Goal: Information Seeking & Learning: Learn about a topic

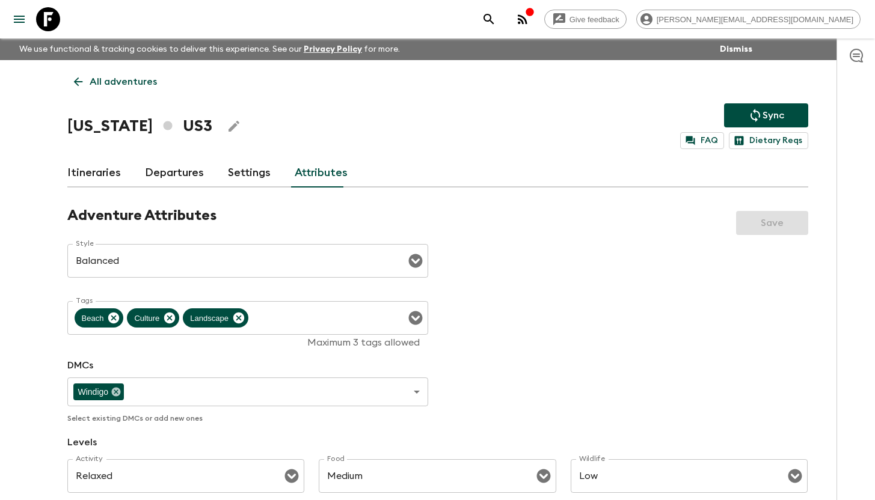
click at [54, 19] on icon at bounding box center [48, 19] width 24 height 24
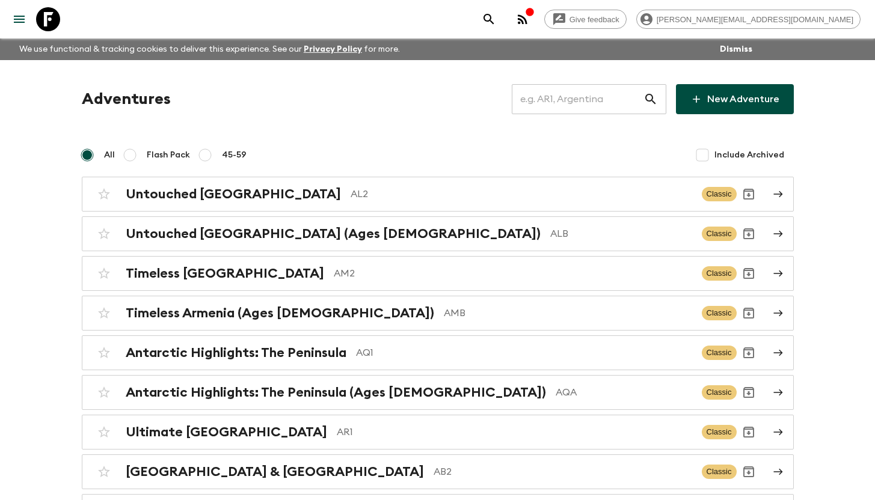
click at [561, 97] on input "text" at bounding box center [578, 99] width 132 height 34
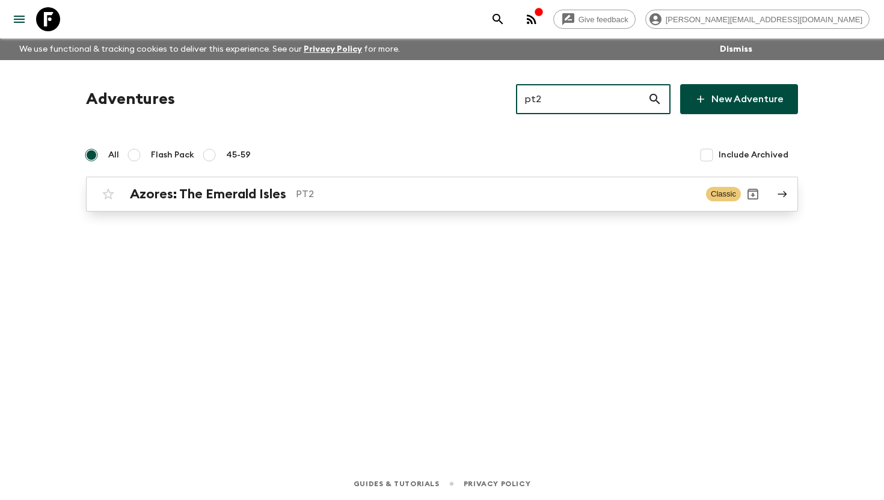
type input "pt2"
click at [286, 192] on h2 "Azores: The Emerald Isles" at bounding box center [208, 194] width 156 height 16
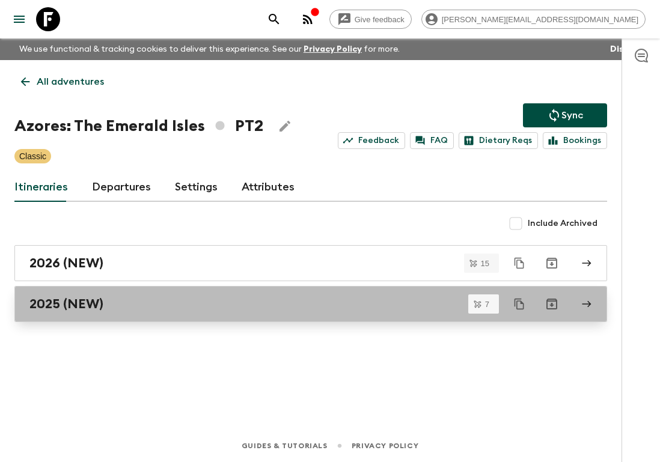
click at [71, 301] on h2 "2025 (NEW)" at bounding box center [66, 304] width 74 height 16
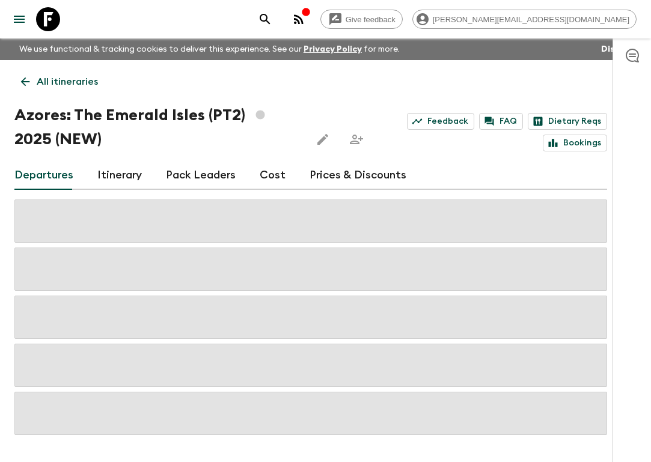
click at [111, 173] on link "Itinerary" at bounding box center [119, 175] width 44 height 29
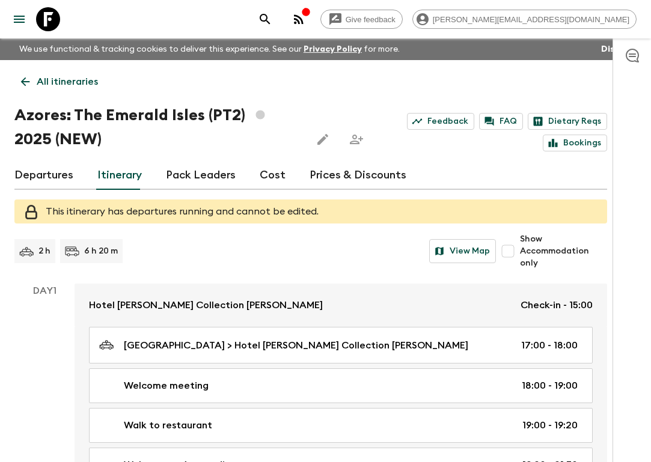
scroll to position [2, 0]
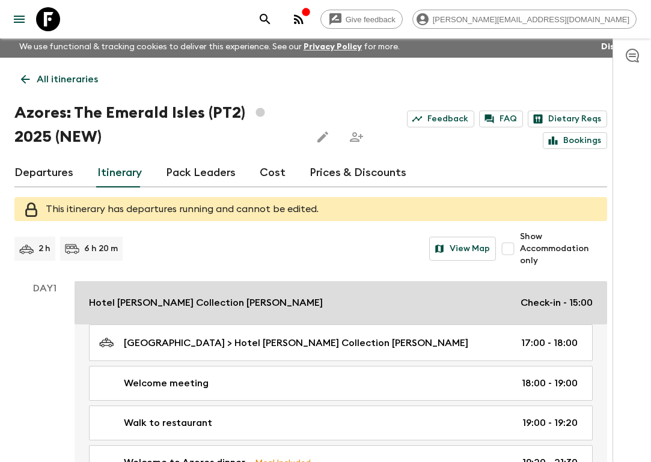
click at [168, 301] on p "Hotel Vila Gale Collection S. Miguel" at bounding box center [206, 303] width 234 height 14
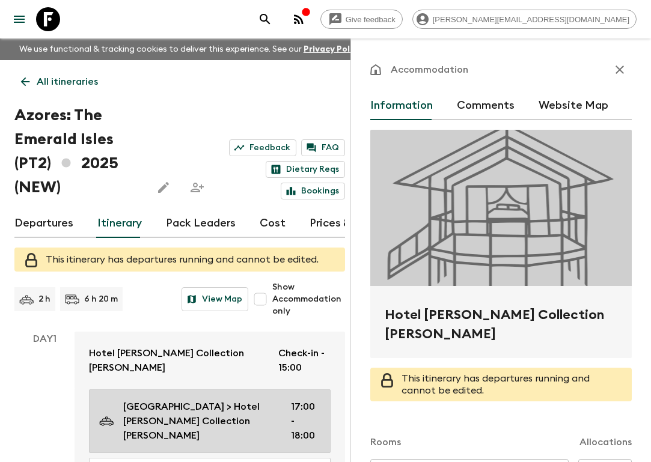
click at [161, 413] on p "Azores Airport > Hotel Vila Gale Collection S. Miguel" at bounding box center [197, 421] width 148 height 43
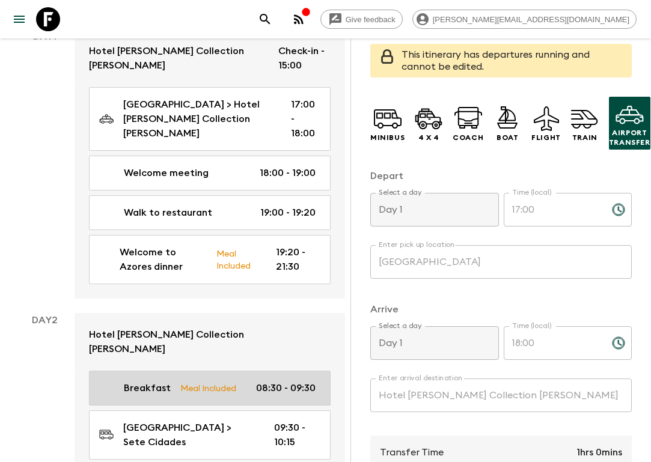
scroll to position [312, 0]
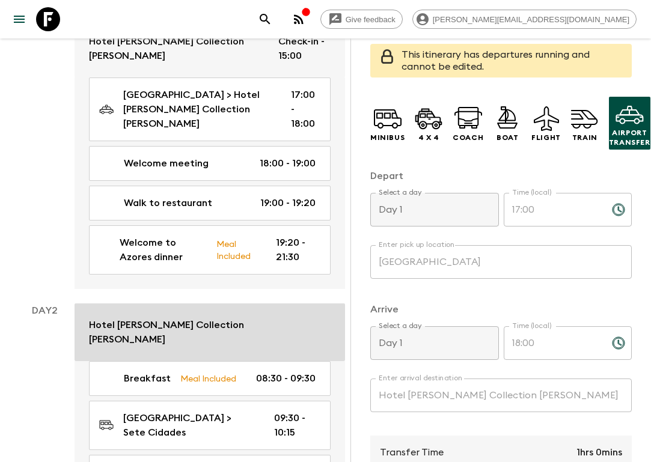
click at [176, 318] on p "Hotel Vila Gale Collection S. Miguel" at bounding box center [200, 332] width 222 height 29
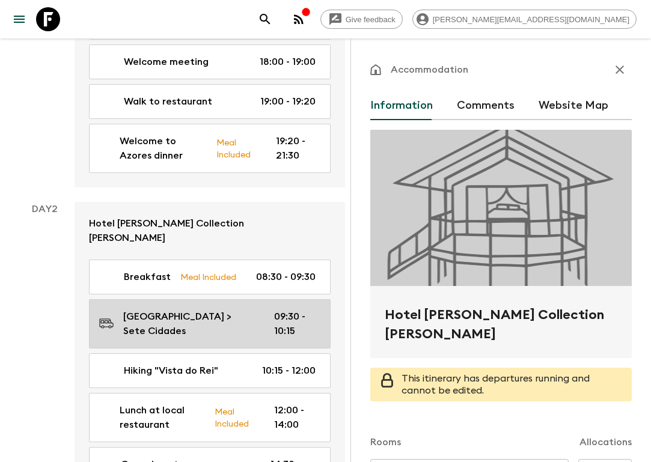
scroll to position [418, 0]
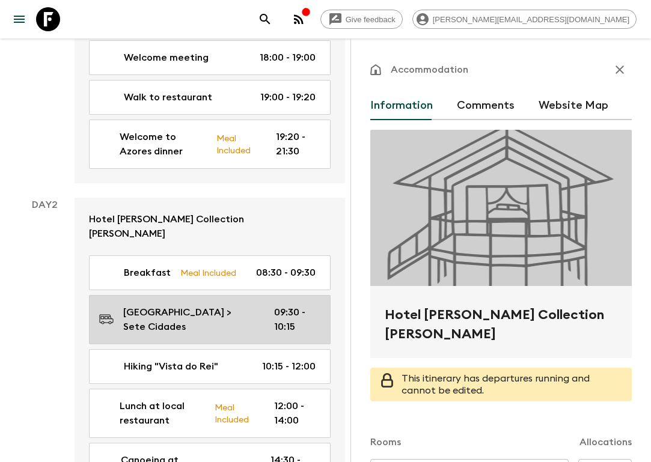
click at [174, 305] on p "Ponta Delgada Hotel > Sete Cidades" at bounding box center [189, 319] width 132 height 29
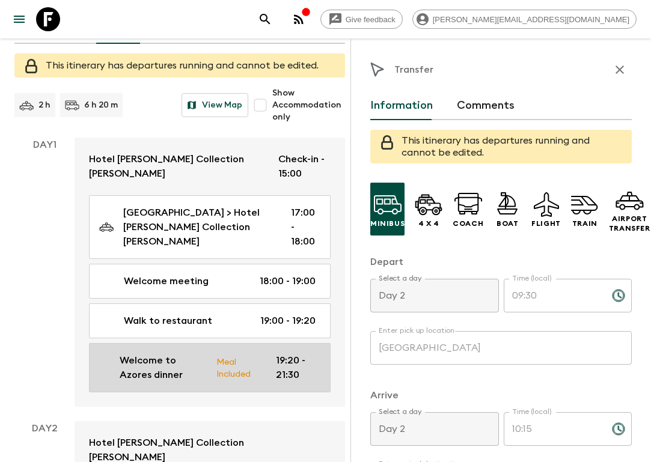
scroll to position [195, 0]
click at [158, 363] on p "Welcome to Azores dinner" at bounding box center [163, 367] width 87 height 29
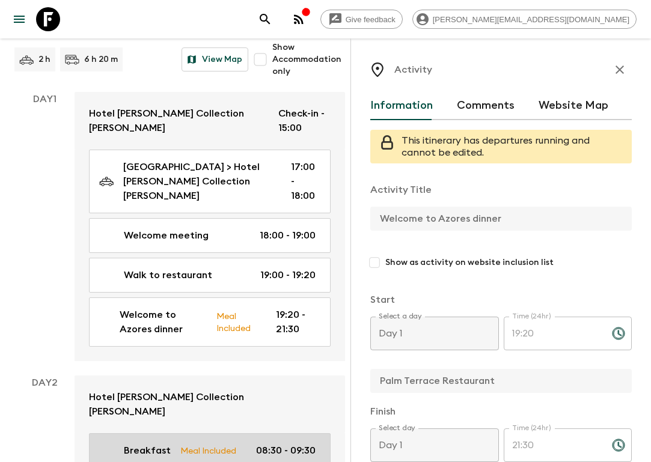
scroll to position [296, 0]
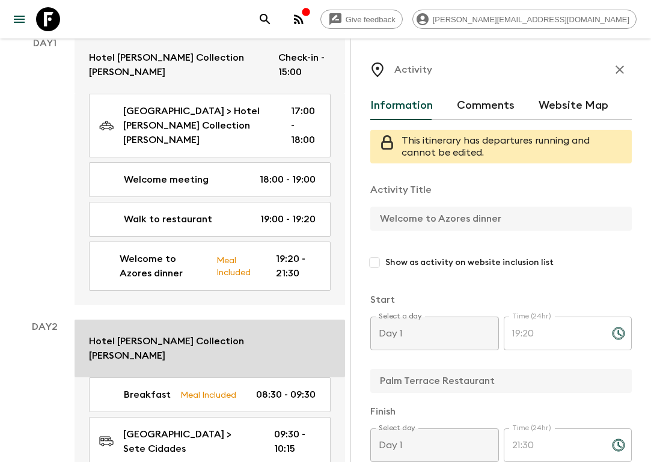
click at [154, 334] on p "Hotel Vila Gale Collection S. Miguel" at bounding box center [200, 348] width 222 height 29
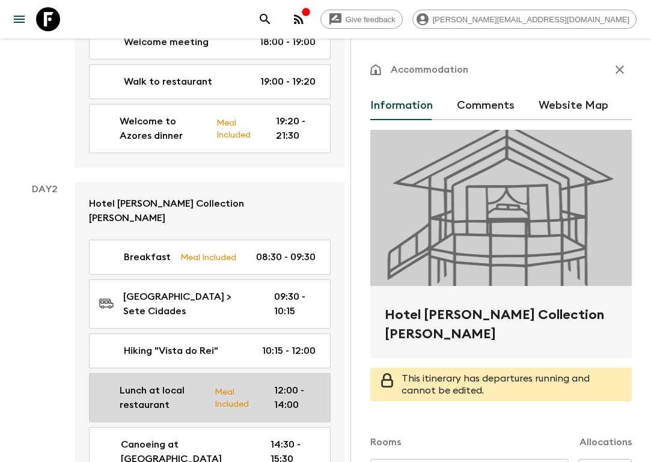
scroll to position [435, 0]
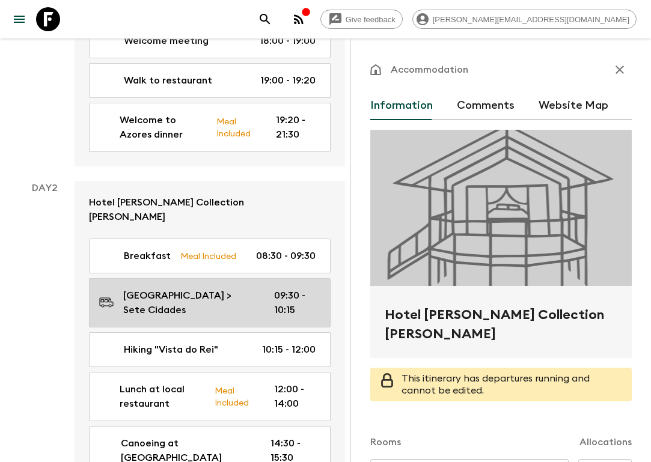
click at [149, 289] on p "Ponta Delgada Hotel > Sete Cidades" at bounding box center [189, 303] width 132 height 29
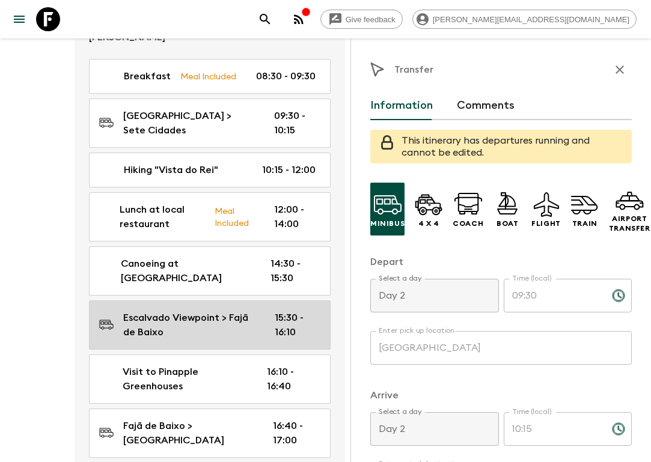
scroll to position [615, 0]
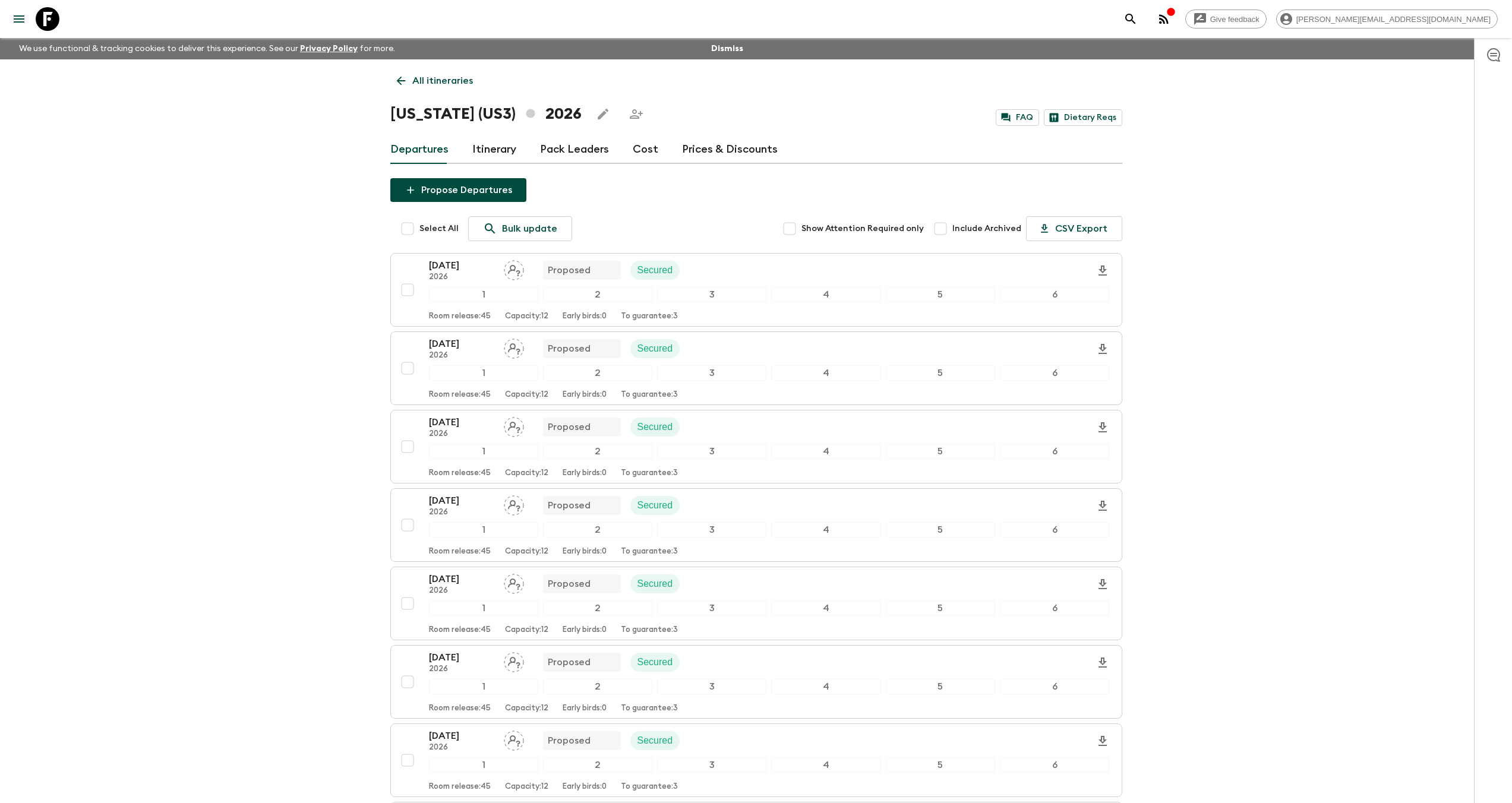
click at [503, 154] on link "Itinerary" at bounding box center [494, 149] width 43 height 29
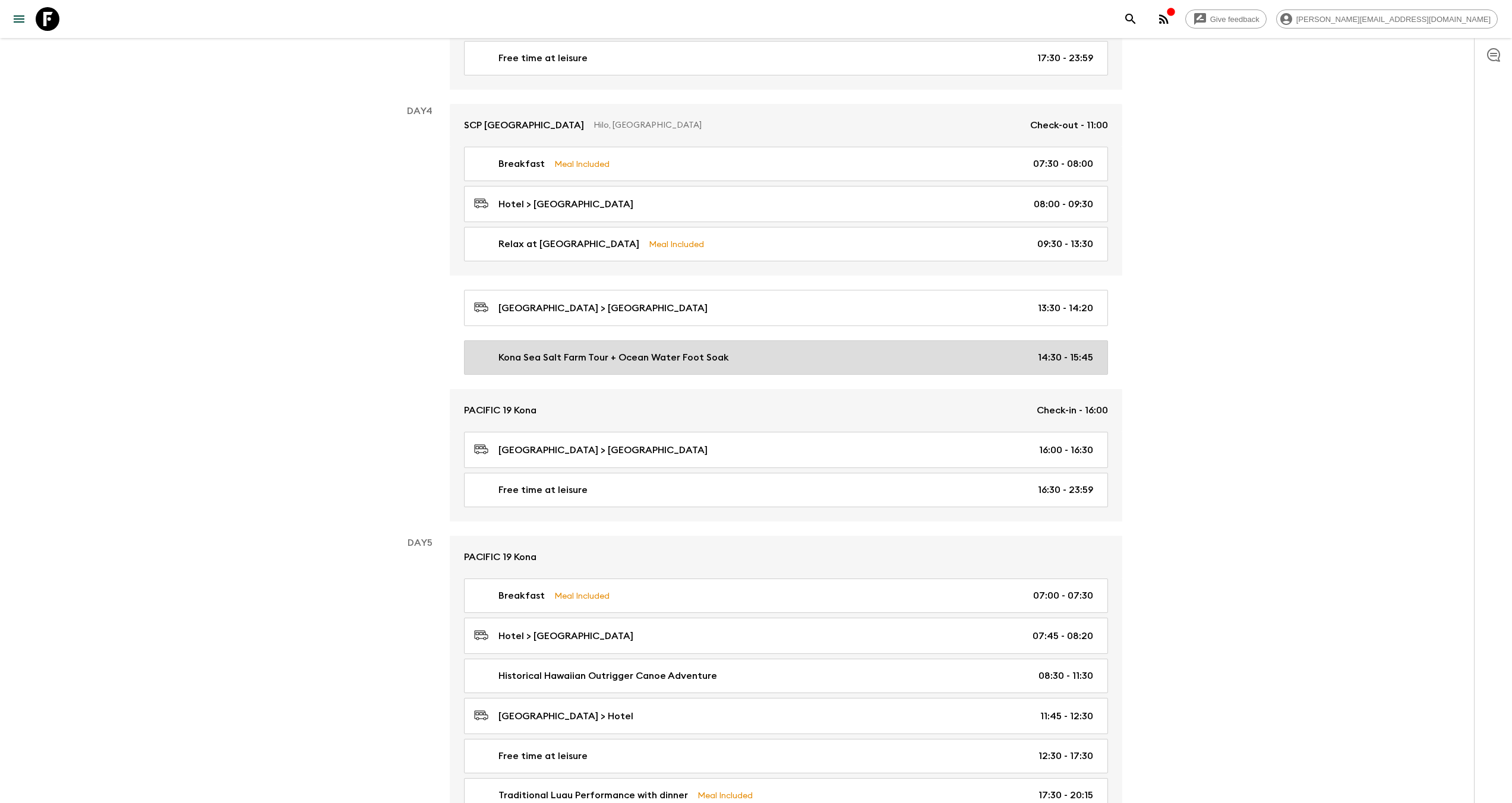
scroll to position [1363, 0]
